Goal: Task Accomplishment & Management: Manage account settings

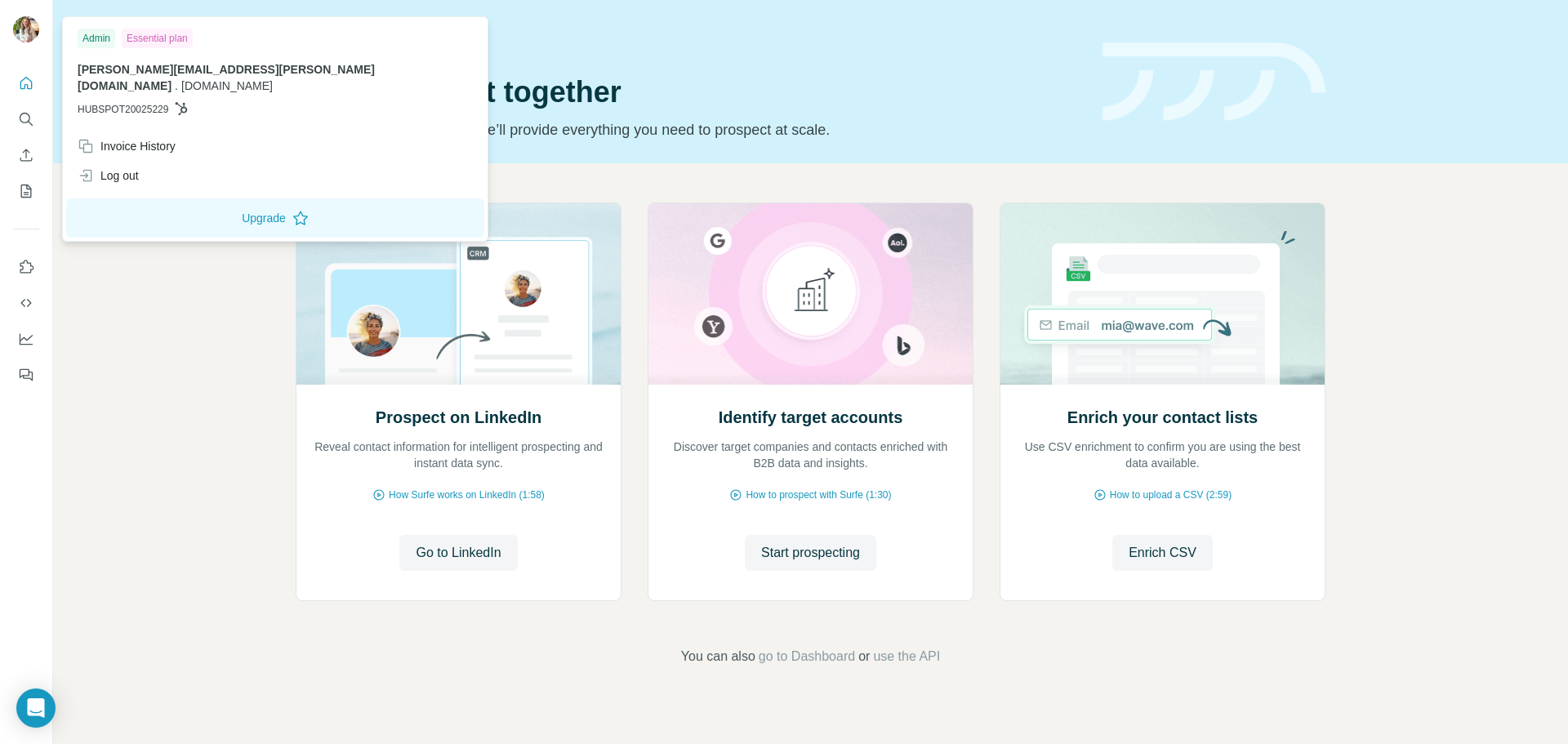
click at [19, 36] on img at bounding box center [25, 29] width 26 height 26
click at [29, 84] on icon "Quick start" at bounding box center [26, 84] width 16 height 16
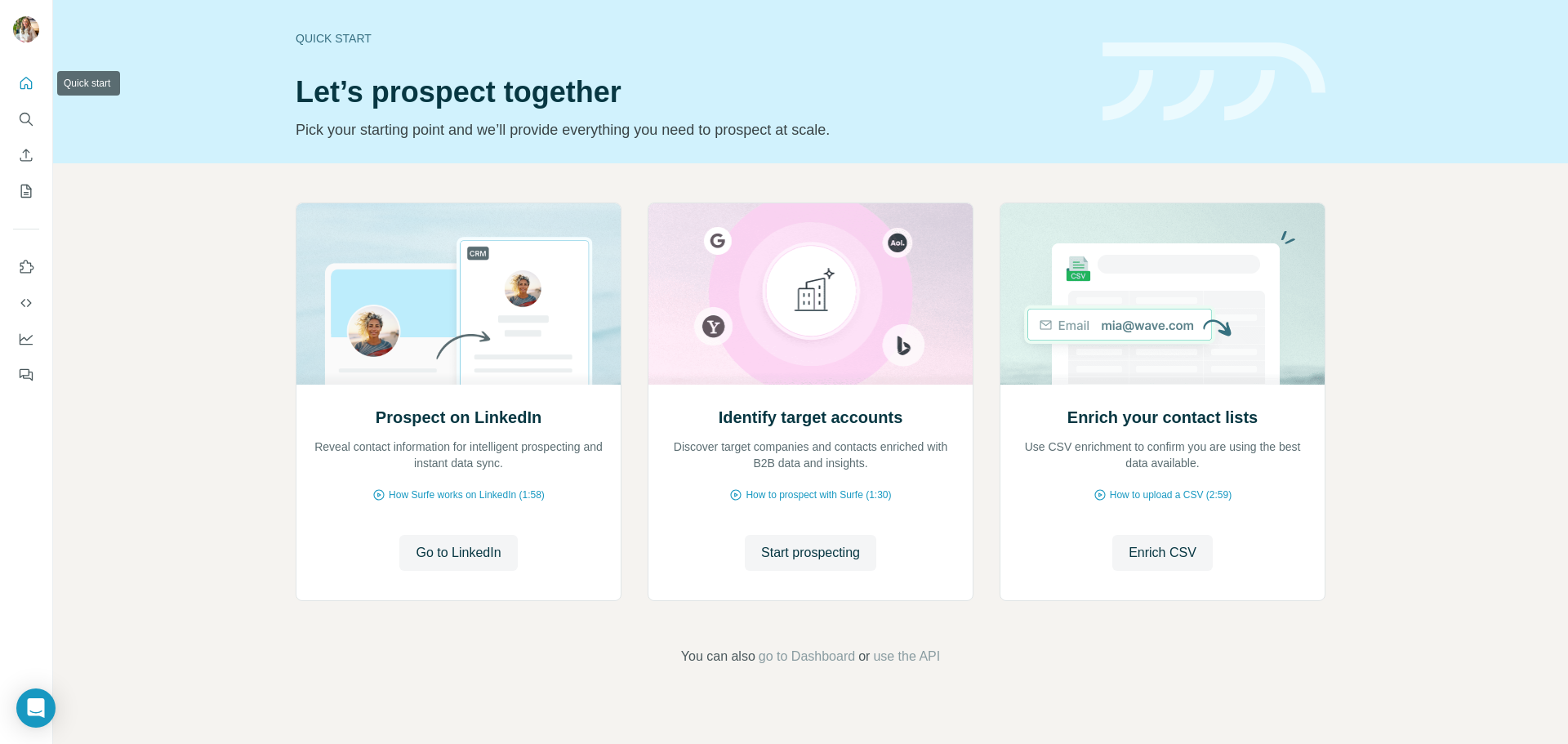
click at [35, 84] on button "Quick start" at bounding box center [25, 83] width 26 height 29
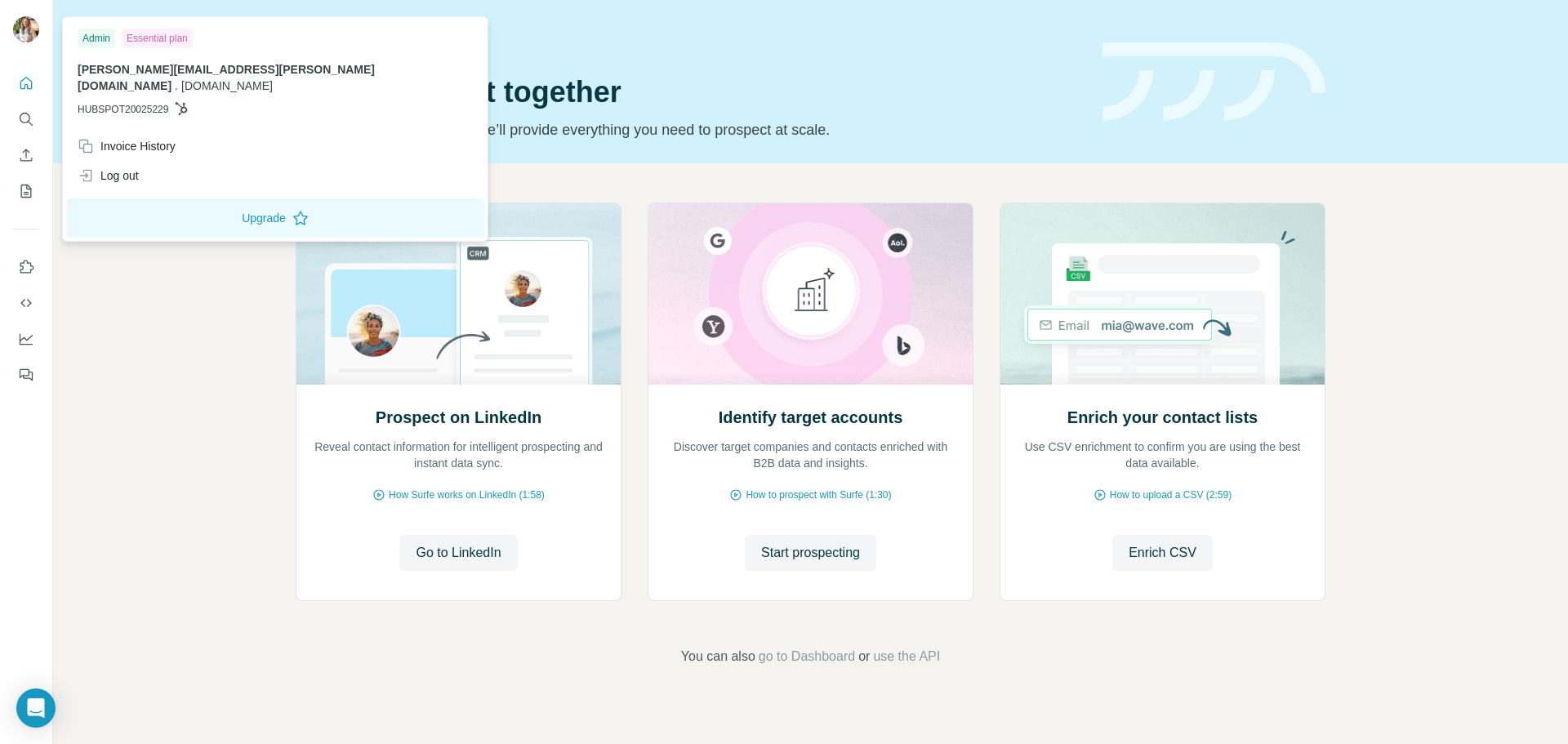
click at [156, 37] on div "Essential plan" at bounding box center [157, 38] width 71 height 20
click at [136, 104] on div "Admin Essential plan [PERSON_NAME][EMAIL_ADDRESS][PERSON_NAME][DOMAIN_NAME] . […" at bounding box center [276, 75] width 418 height 111
click at [142, 74] on span "[PERSON_NAME][EMAIL_ADDRESS][PERSON_NAME][DOMAIN_NAME]" at bounding box center [226, 77] width 297 height 29
click at [140, 132] on div "Invoice History" at bounding box center [276, 146] width 415 height 29
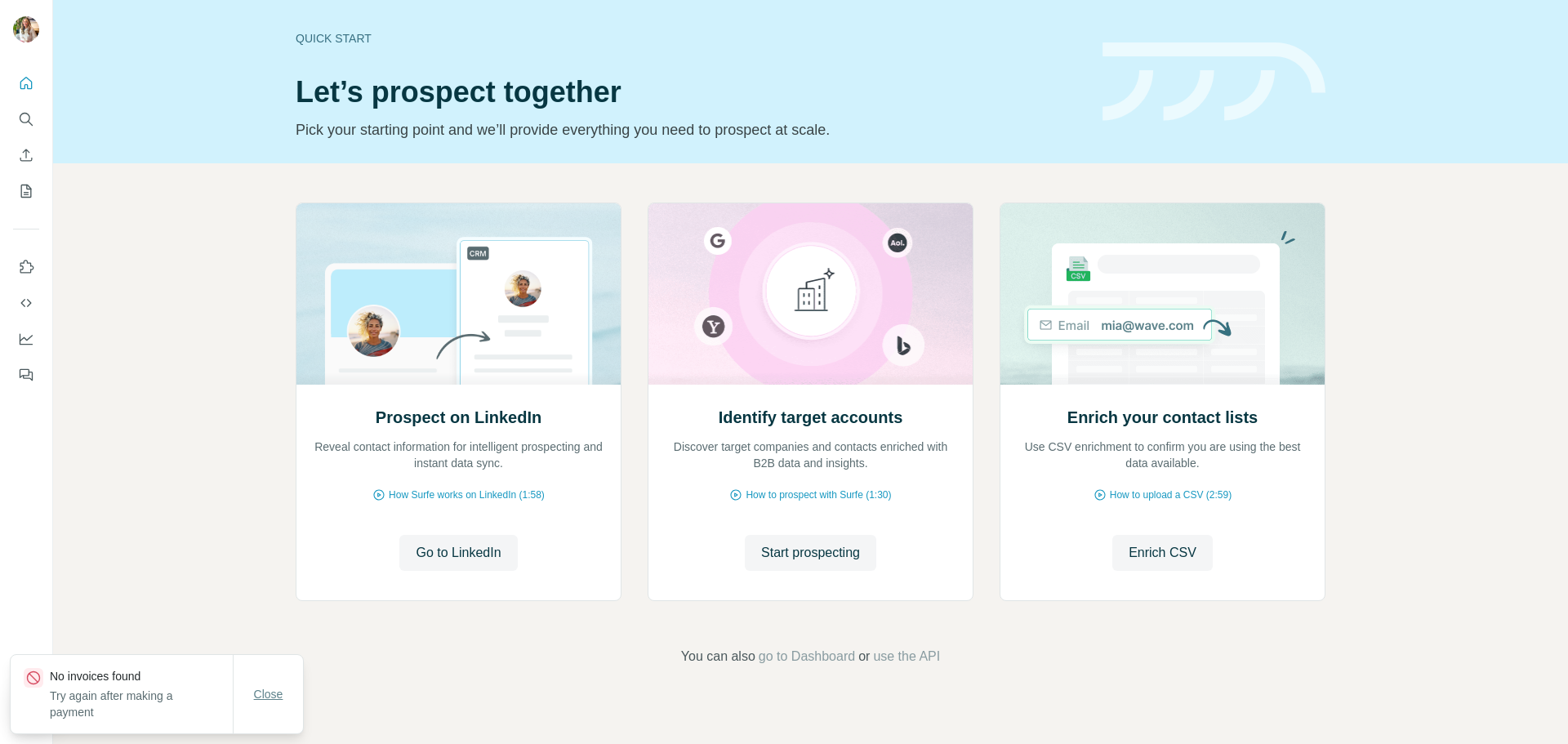
click at [273, 689] on span "Close" at bounding box center [268, 694] width 29 height 16
